Goal: Task Accomplishment & Management: Use online tool/utility

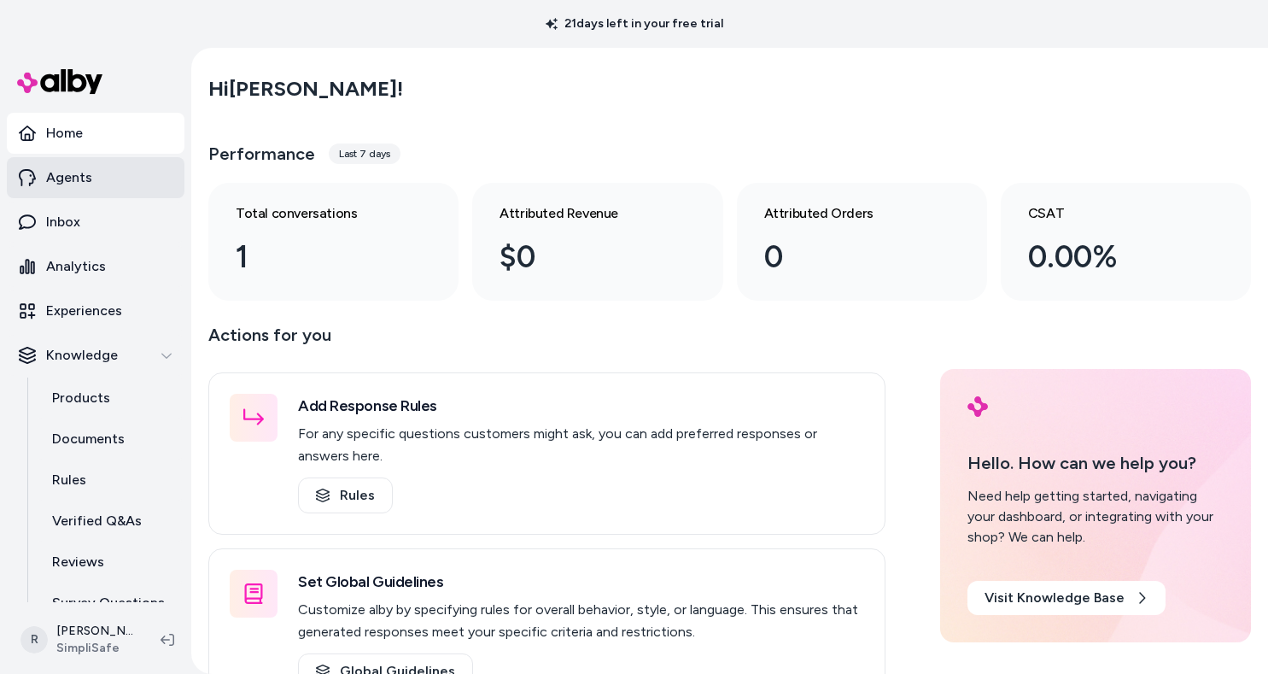
click at [55, 181] on p "Agents" at bounding box center [69, 177] width 46 height 20
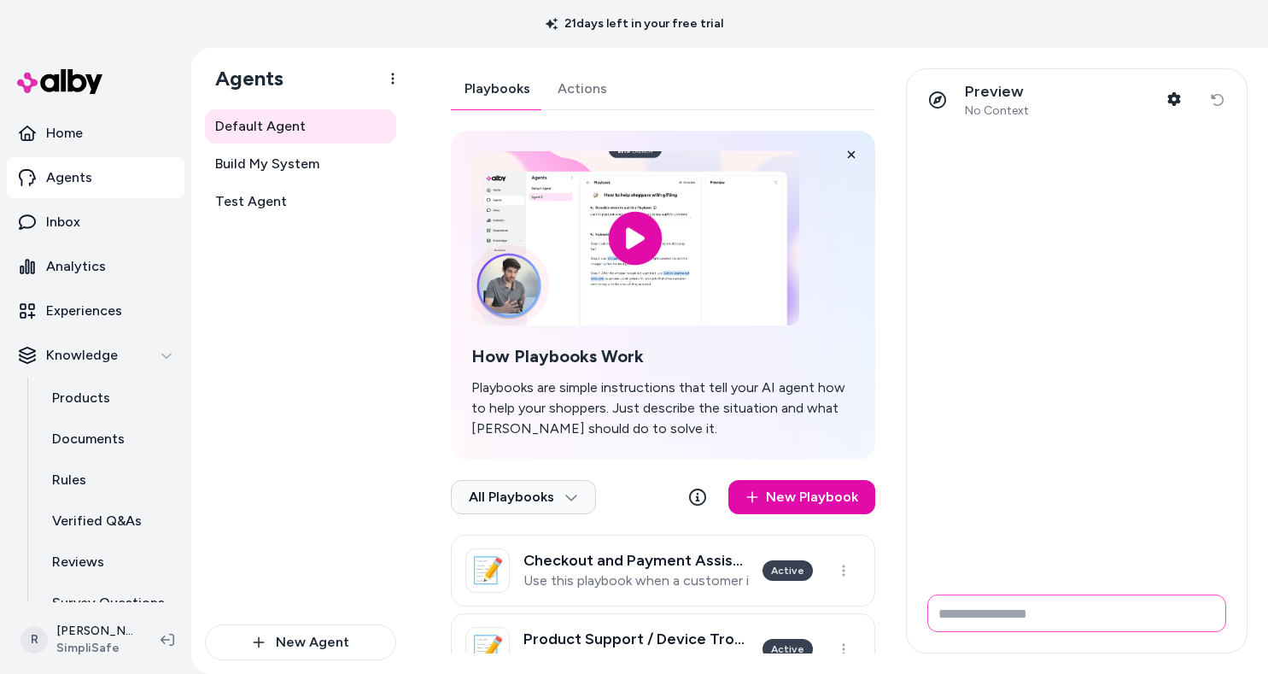
click at [999, 614] on input "Write your prompt here" at bounding box center [1076, 613] width 299 height 38
type input "**********"
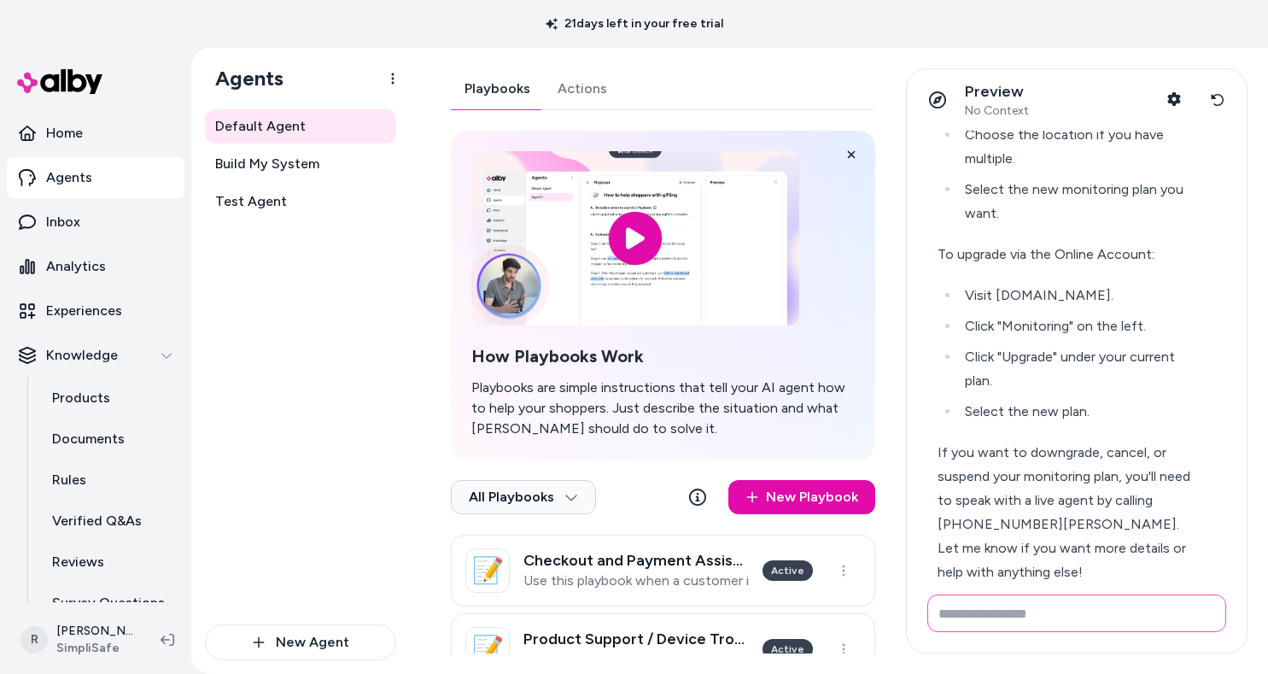
scroll to position [370, 0]
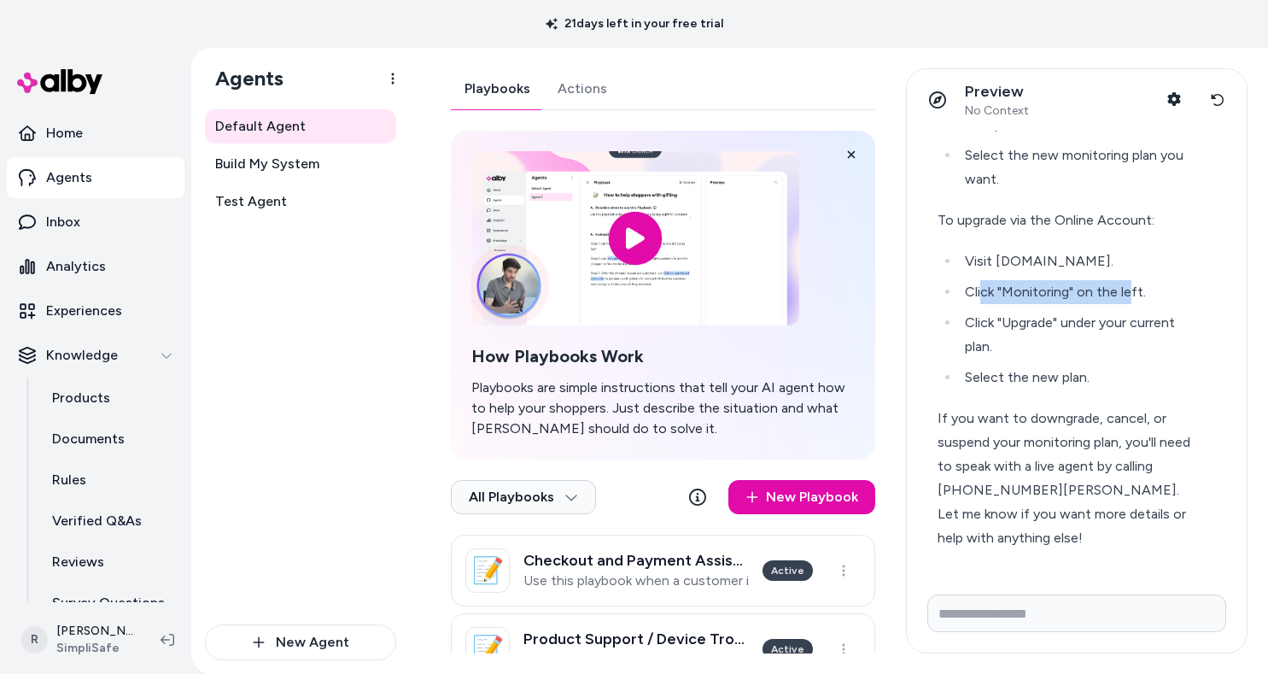
drag, startPoint x: 983, startPoint y: 295, endPoint x: 1127, endPoint y: 301, distance: 143.5
click at [1127, 301] on li "Click "Monitoring" on the left." at bounding box center [1081, 292] width 242 height 24
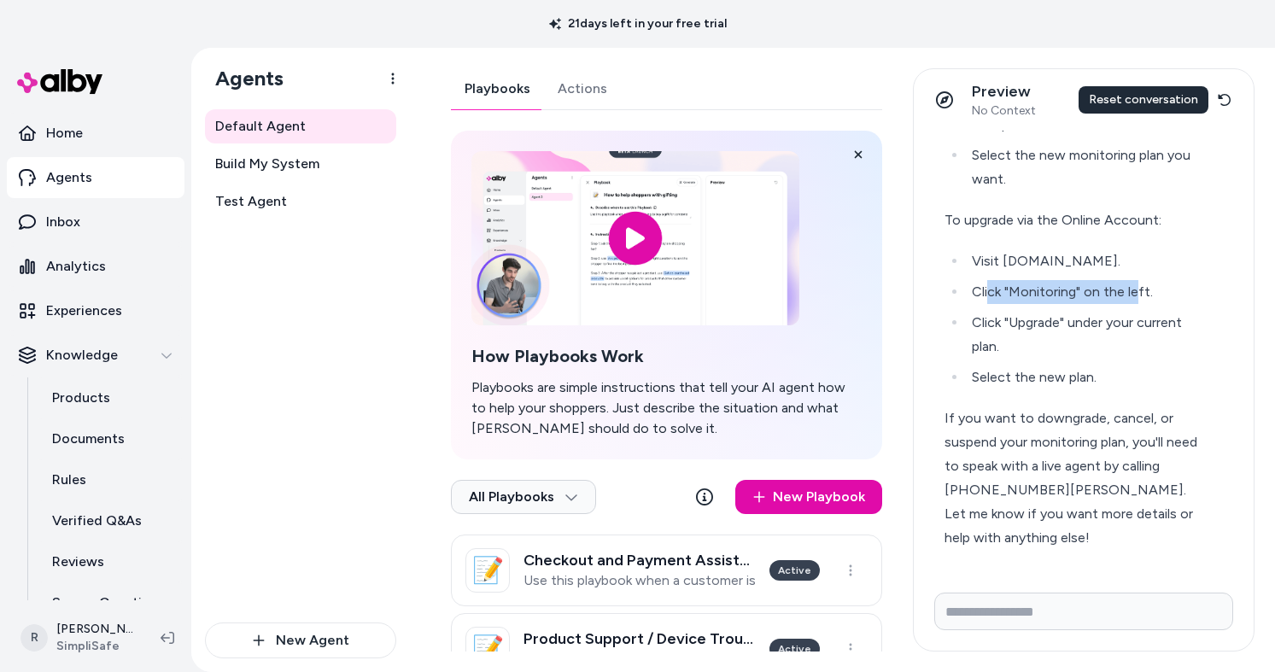
scroll to position [394, 0]
